Goal: Navigation & Orientation: Find specific page/section

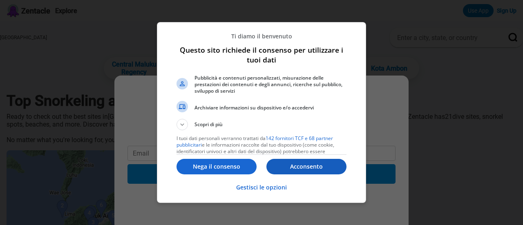
click at [308, 166] on p "Acconsento" at bounding box center [307, 167] width 80 height 8
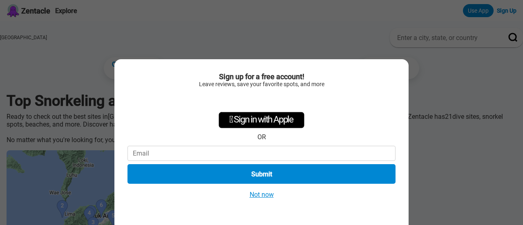
click at [260, 193] on button "Not now" at bounding box center [261, 195] width 29 height 9
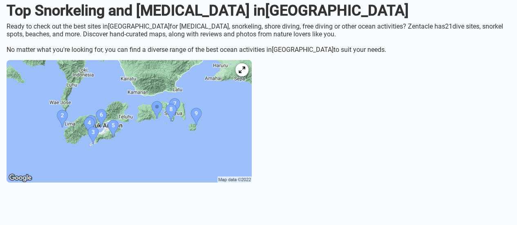
scroll to position [82, 0]
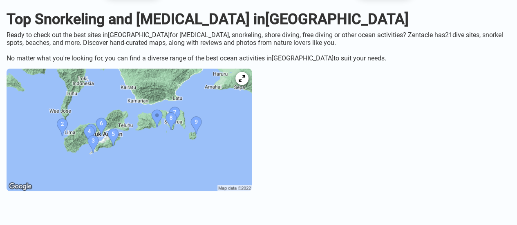
click at [214, 134] on img at bounding box center [129, 130] width 245 height 123
click at [246, 83] on icon at bounding box center [242, 79] width 8 height 8
